Goal: Task Accomplishment & Management: Use online tool/utility

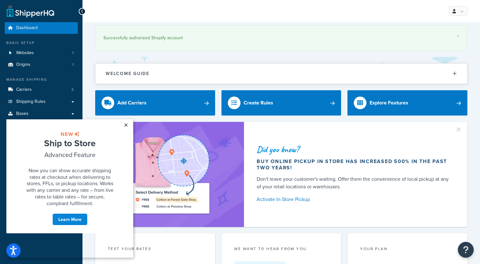
click at [126, 124] on link "×" at bounding box center [125, 124] width 11 height 11
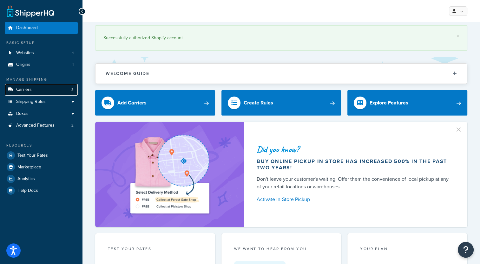
click at [35, 91] on link "Carriers 3" at bounding box center [41, 90] width 73 height 12
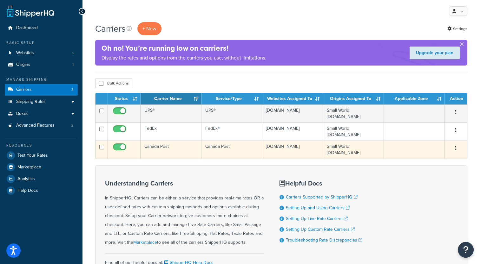
click at [456, 147] on button "button" at bounding box center [455, 149] width 9 height 10
click at [432, 158] on link "Edit" at bounding box center [430, 160] width 50 height 13
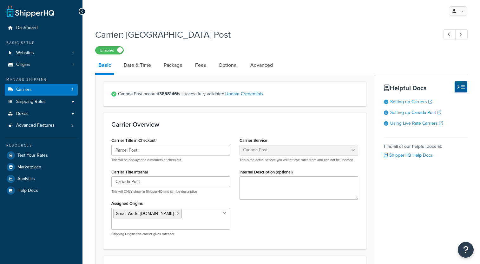
select select "canadaPost"
select select "NEGOTIATED"
click at [463, 248] on icon "Open Resource Center" at bounding box center [465, 250] width 6 height 9
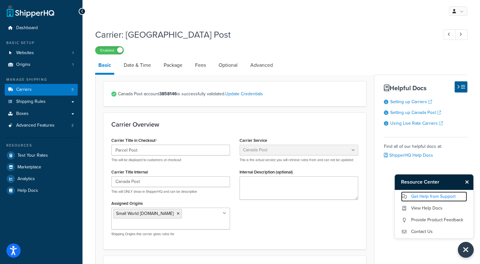
click at [423, 197] on link "Get Help from Support" at bounding box center [434, 197] width 66 height 10
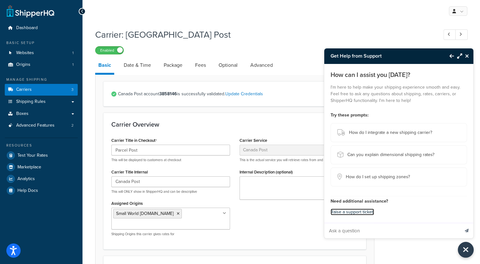
click at [361, 211] on link "Raise a support ticket." at bounding box center [351, 212] width 43 height 7
click at [260, 64] on link "Advanced" at bounding box center [261, 65] width 29 height 15
select select "false"
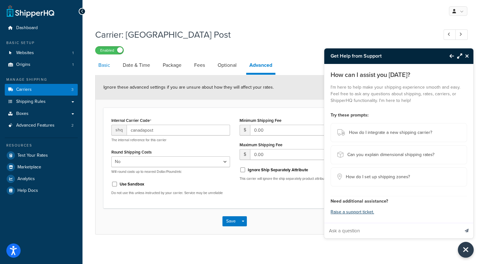
click at [105, 67] on link "Basic" at bounding box center [104, 65] width 18 height 15
select select "canadaPost"
select select "NEGOTIATED"
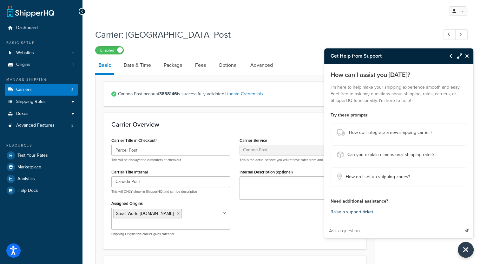
click at [347, 232] on input "Ask a question" at bounding box center [391, 230] width 135 height 15
type input "how do I suppress certain shipping methods to a country"
click at [460, 223] on button "Send message" at bounding box center [466, 231] width 13 height 16
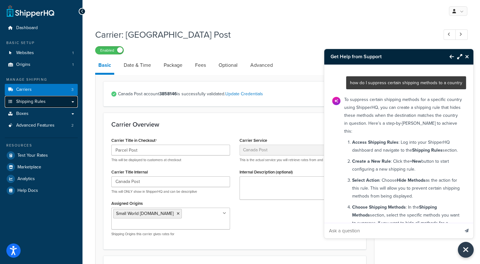
click at [62, 100] on link "Shipping Rules" at bounding box center [41, 102] width 73 height 12
click at [74, 101] on link "Shipping Rules" at bounding box center [41, 102] width 73 height 12
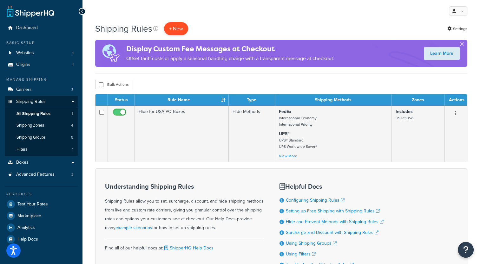
click at [179, 30] on p "+ New" at bounding box center [176, 28] width 24 height 13
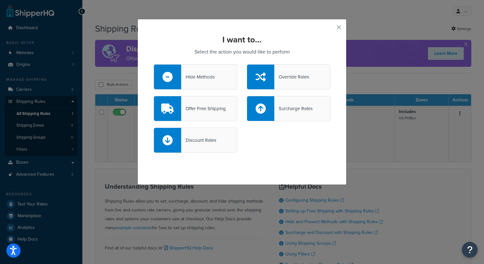
click at [166, 78] on icon at bounding box center [168, 77] width 10 height 10
click at [0, 0] on input "Hide Methods" at bounding box center [0, 0] width 0 height 0
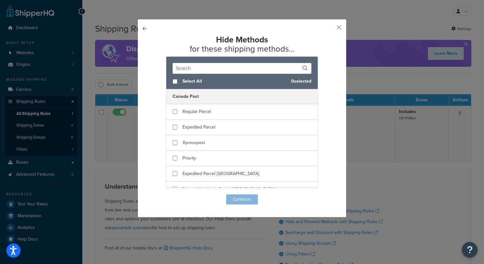
click at [180, 98] on h5 "Canada Post" at bounding box center [241, 96] width 151 height 15
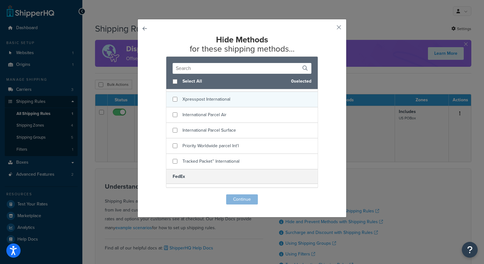
scroll to position [151, 0]
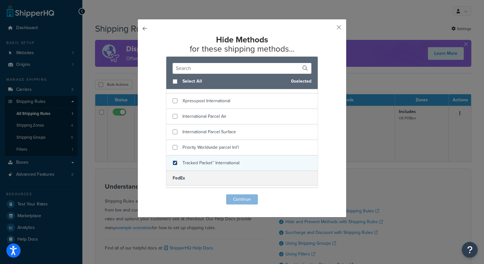
click at [173, 161] on input "checkbox" at bounding box center [175, 163] width 5 height 5
checkbox input "true"
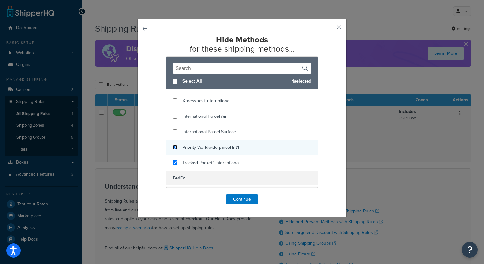
click at [173, 148] on input "checkbox" at bounding box center [175, 147] width 5 height 5
checkbox input "true"
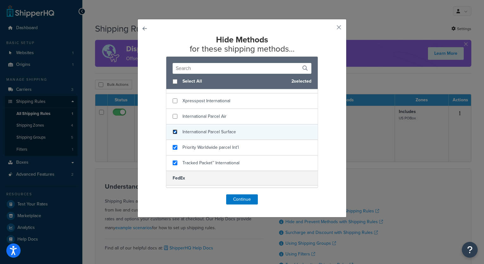
click at [173, 132] on input "checkbox" at bounding box center [175, 132] width 5 height 5
checkbox input "true"
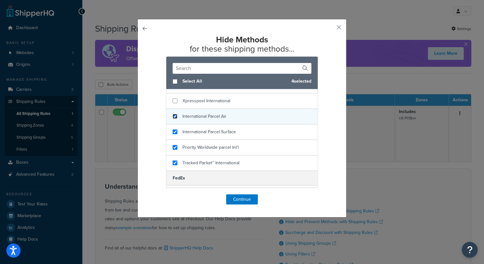
click at [173, 114] on input "checkbox" at bounding box center [175, 116] width 5 height 5
checkbox input "true"
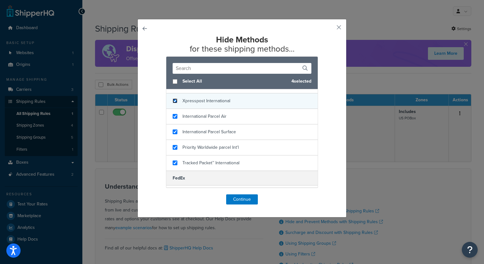
click at [173, 100] on input "checkbox" at bounding box center [175, 101] width 5 height 5
checkbox input "true"
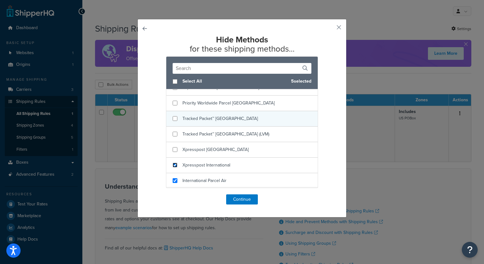
scroll to position [86, 0]
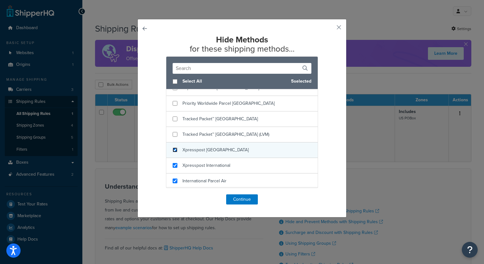
click at [173, 148] on input "checkbox" at bounding box center [175, 150] width 5 height 5
checkbox input "true"
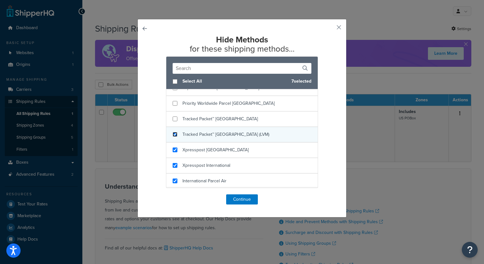
click at [173, 134] on input "checkbox" at bounding box center [175, 134] width 5 height 5
checkbox input "true"
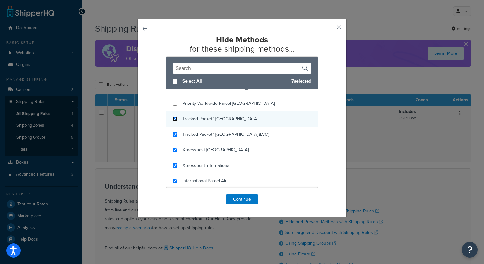
click at [173, 120] on input "checkbox" at bounding box center [175, 119] width 5 height 5
checkbox input "true"
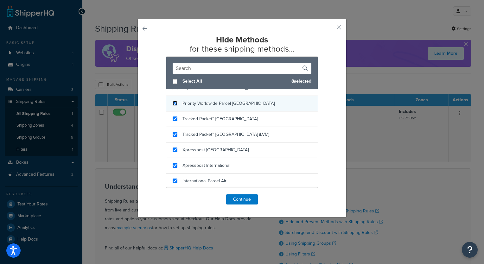
click at [173, 104] on input "checkbox" at bounding box center [175, 103] width 5 height 5
checkbox input "true"
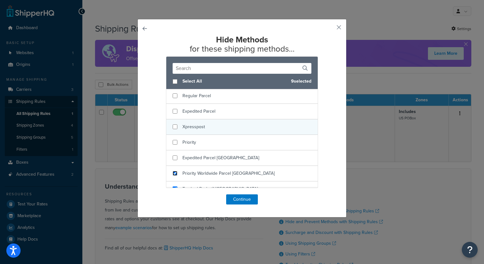
scroll to position [15, 0]
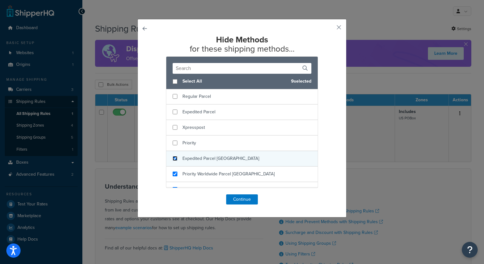
click at [173, 157] on input "checkbox" at bounding box center [175, 158] width 5 height 5
checkbox input "true"
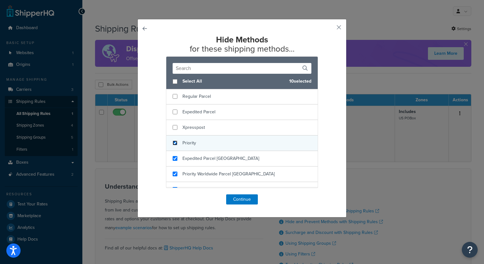
click at [174, 141] on input "checkbox" at bounding box center [175, 143] width 5 height 5
checkbox input "true"
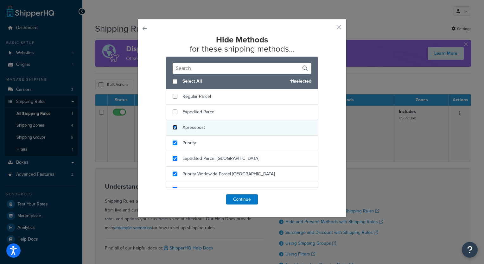
click at [173, 126] on input "checkbox" at bounding box center [175, 127] width 5 height 5
checkbox input "true"
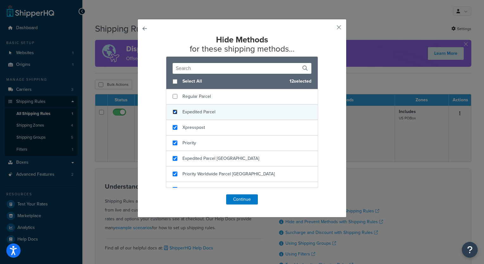
click at [173, 111] on input "checkbox" at bounding box center [175, 112] width 5 height 5
checkbox input "true"
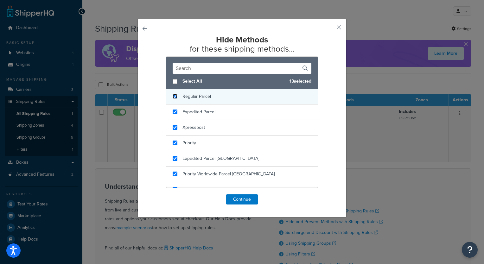
click at [173, 96] on input "checkbox" at bounding box center [175, 96] width 5 height 5
checkbox input "true"
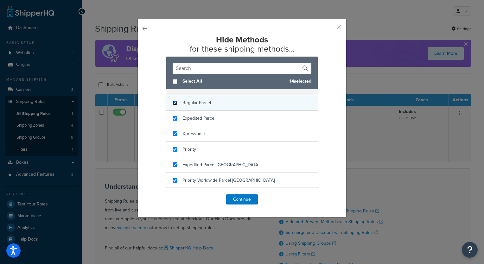
scroll to position [0, 0]
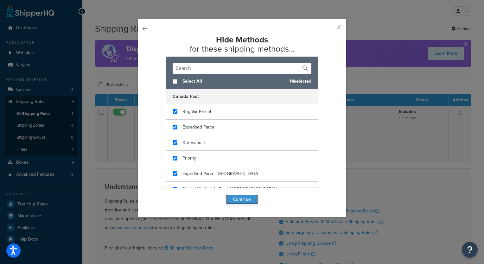
click at [239, 197] on button "Continue" at bounding box center [242, 200] width 32 height 10
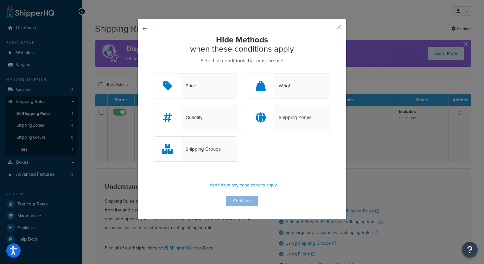
click at [288, 117] on div "Shipping Zones" at bounding box center [292, 117] width 37 height 9
click at [0, 0] on input "Shipping Zones" at bounding box center [0, 0] width 0 height 0
click at [296, 119] on div "Shipping Zones" at bounding box center [293, 117] width 37 height 9
click at [0, 0] on input "Shipping Zones" at bounding box center [0, 0] width 0 height 0
click at [296, 119] on div "Shipping Zones" at bounding box center [292, 117] width 37 height 9
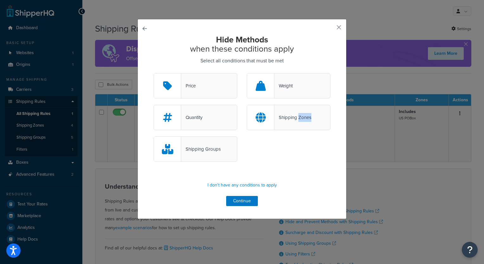
click at [0, 0] on input "Shipping Zones" at bounding box center [0, 0] width 0 height 0
click at [241, 201] on button "Continue" at bounding box center [242, 201] width 32 height 10
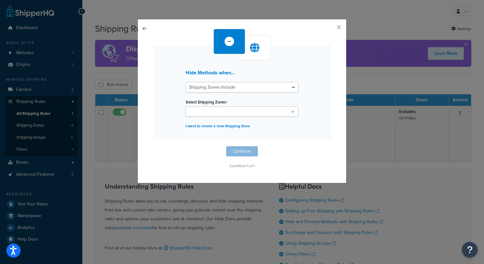
click at [212, 112] on input "Select Shipping Zones" at bounding box center [216, 112] width 56 height 7
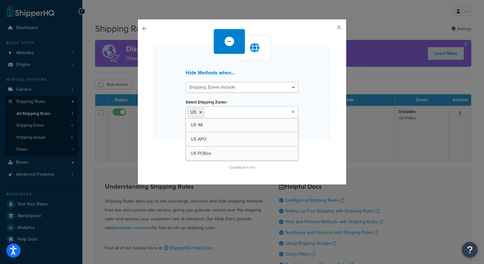
click at [258, 51] on div at bounding box center [255, 47] width 32 height 25
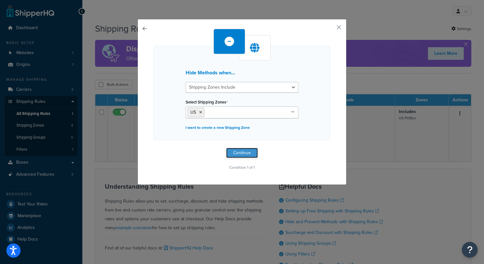
click at [242, 153] on button "Continue" at bounding box center [242, 153] width 32 height 10
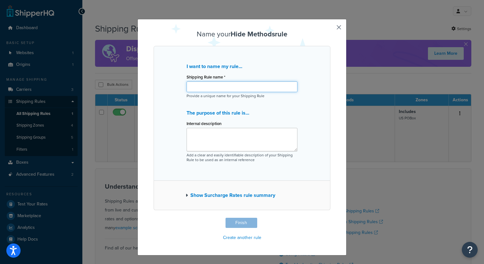
click at [200, 88] on input "Shipping Rule name *" at bounding box center [242, 86] width 111 height 11
type input "C"
type input "Hide all Canada Post from [GEOGRAPHIC_DATA]"
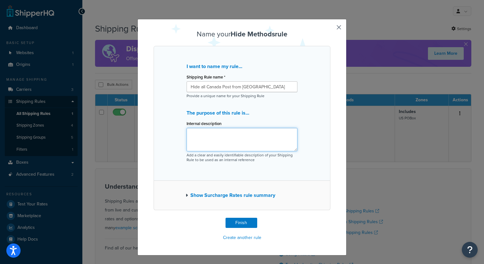
click at [212, 136] on textarea "Internal description" at bounding box center [242, 139] width 111 height 23
type textarea "Hide all Canada Post options from USA shipping until duties issues are resolved."
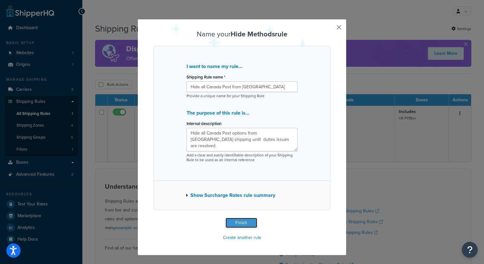
click at [241, 223] on button "Finish" at bounding box center [242, 223] width 32 height 10
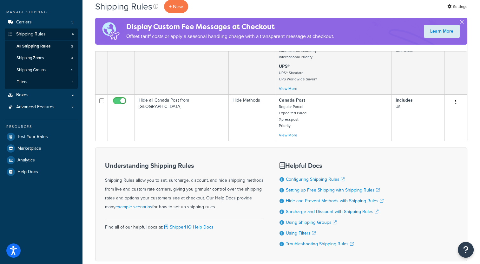
scroll to position [70, 0]
